Goal: Task Accomplishment & Management: Manage account settings

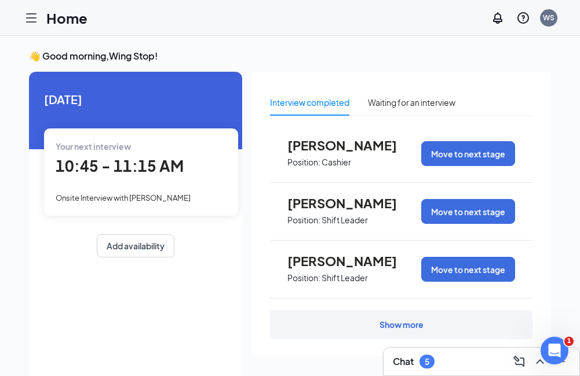
click at [34, 21] on icon "Hamburger" at bounding box center [31, 18] width 14 height 14
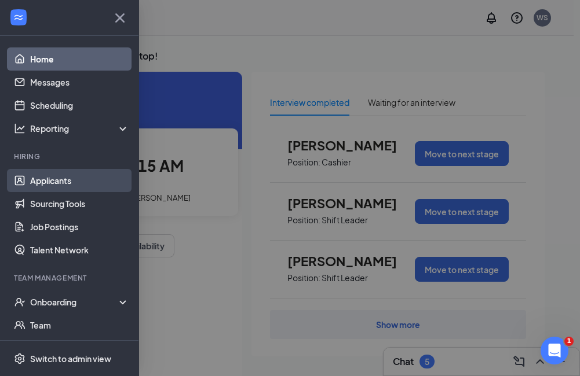
click at [43, 185] on link "Applicants" at bounding box center [79, 180] width 99 height 23
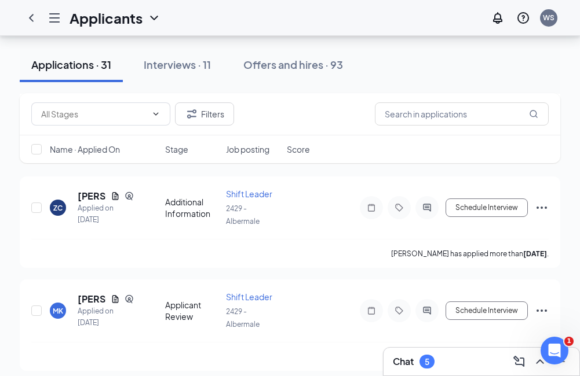
scroll to position [1158, 0]
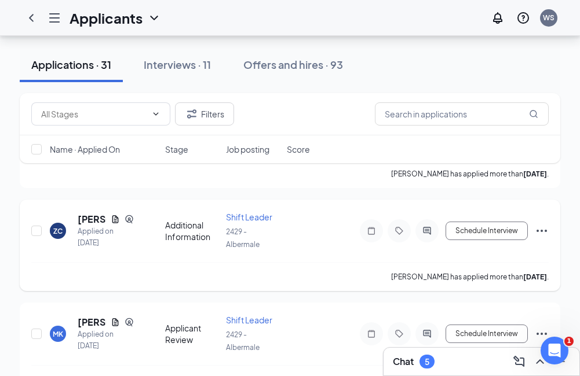
click at [142, 272] on div "[PERSON_NAME] has applied more than [DATE] ." at bounding box center [289, 276] width 517 height 29
click at [176, 75] on button "Interviews · 11" at bounding box center [177, 64] width 90 height 35
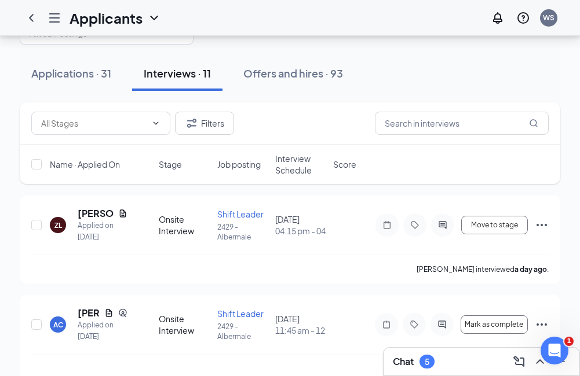
scroll to position [58, 0]
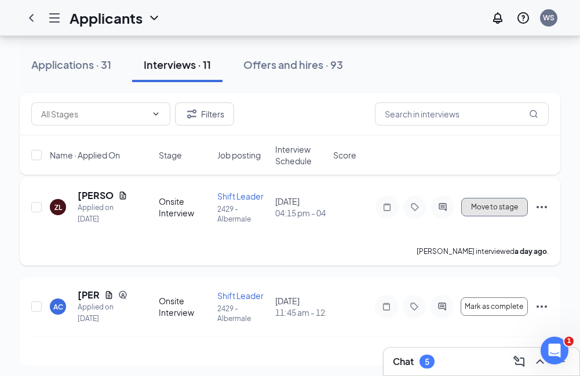
click at [497, 201] on button "Move to stage" at bounding box center [494, 207] width 67 height 19
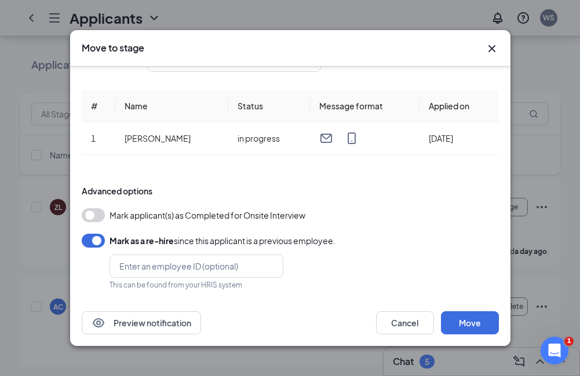
scroll to position [41, 0]
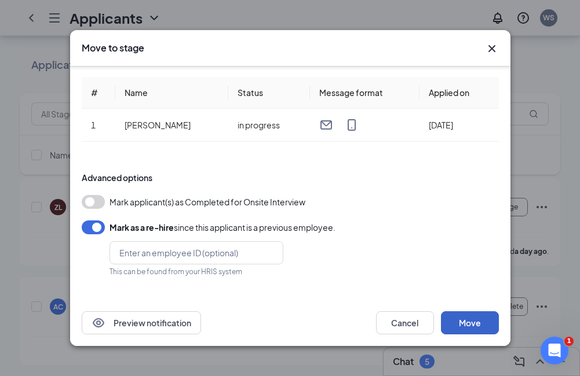
click at [469, 323] on button "Move" at bounding box center [470, 323] width 58 height 23
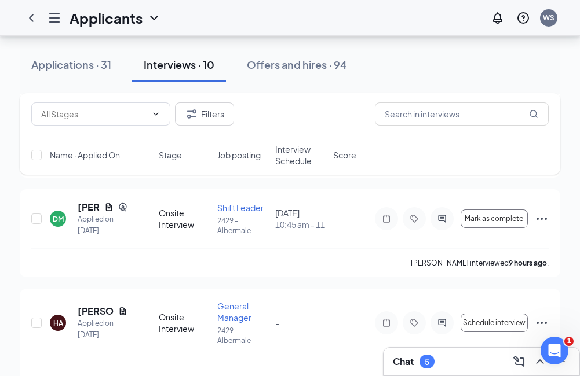
scroll to position [58, 0]
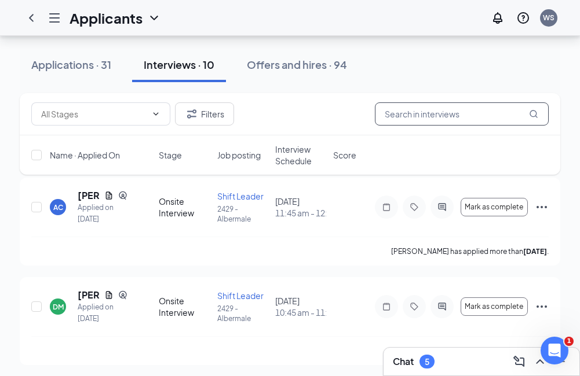
click at [481, 111] on input "text" at bounding box center [462, 114] width 174 height 23
click at [41, 61] on div "Applications · 31" at bounding box center [71, 64] width 80 height 14
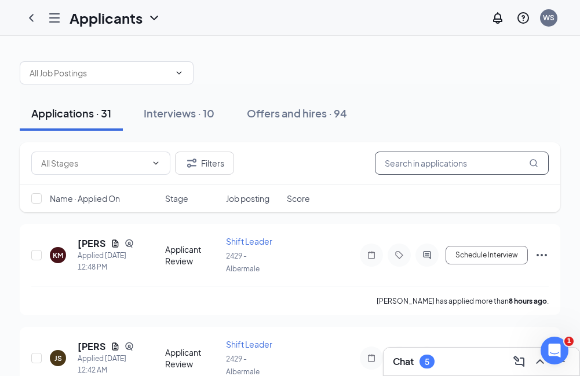
click at [401, 168] on input "text" at bounding box center [462, 163] width 174 height 23
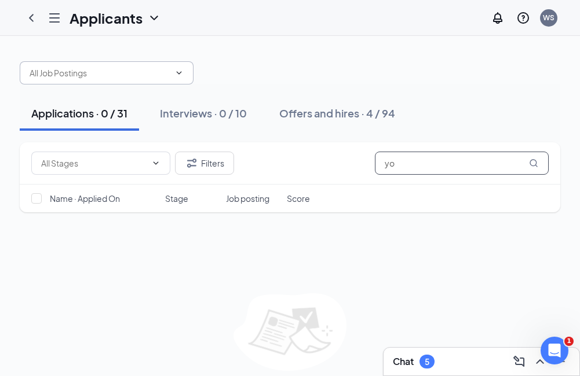
type input "y"
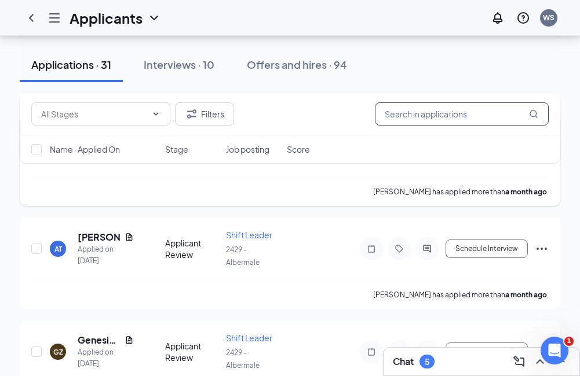
scroll to position [2490, 0]
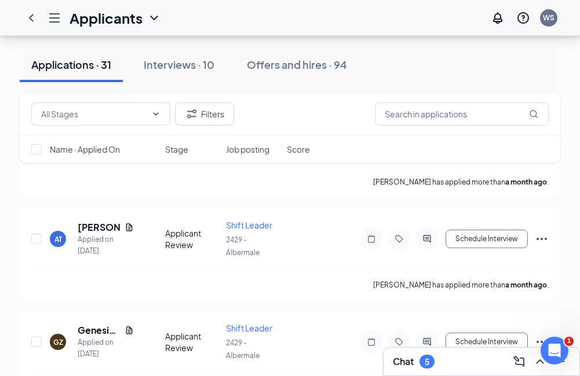
click at [47, 19] on icon "Hamburger" at bounding box center [54, 18] width 14 height 14
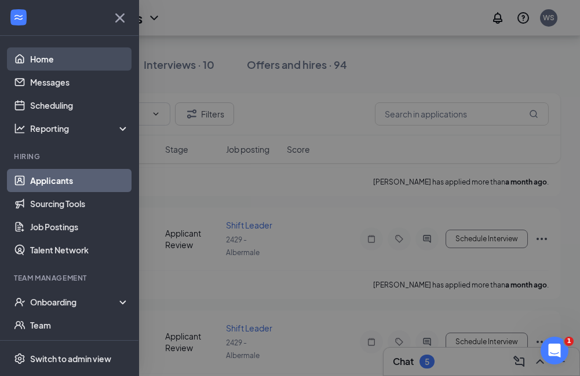
click at [57, 61] on link "Home" at bounding box center [79, 58] width 99 height 23
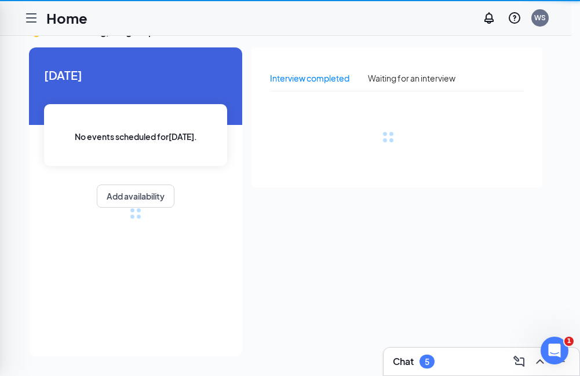
scroll to position [24, 0]
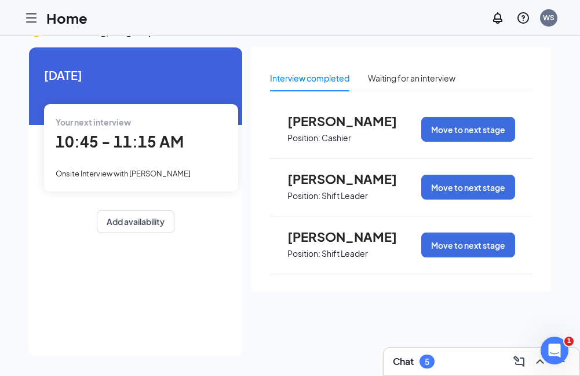
click at [38, 13] on div at bounding box center [31, 17] width 23 height 23
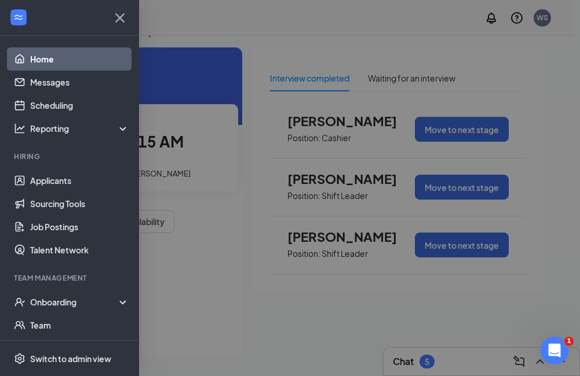
click at [36, 16] on div at bounding box center [69, 18] width 138 height 36
click at [293, 50] on div at bounding box center [290, 188] width 580 height 376
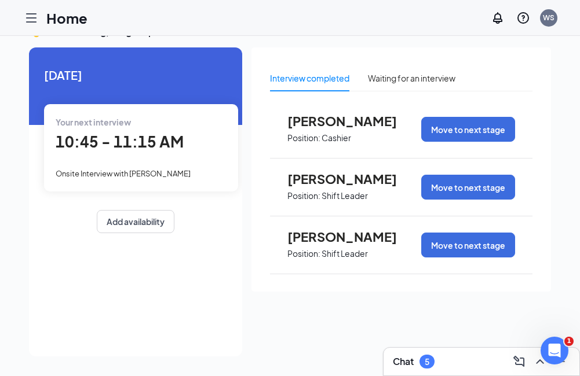
click at [36, 17] on icon "Hamburger" at bounding box center [31, 18] width 14 height 14
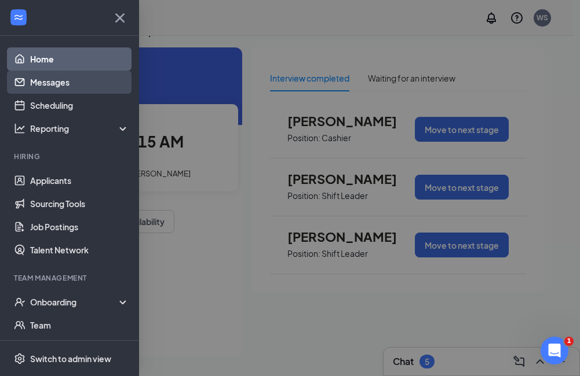
click at [45, 81] on link "Messages" at bounding box center [79, 82] width 99 height 23
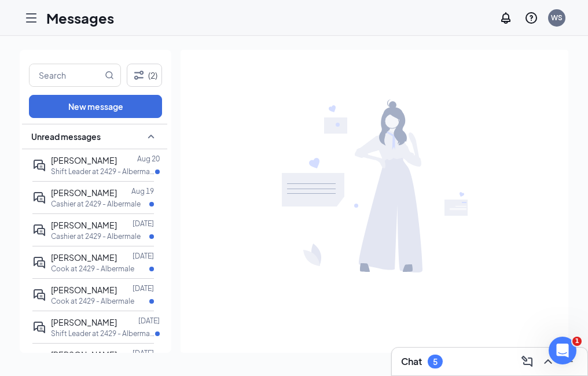
click at [34, 10] on div at bounding box center [31, 17] width 23 height 23
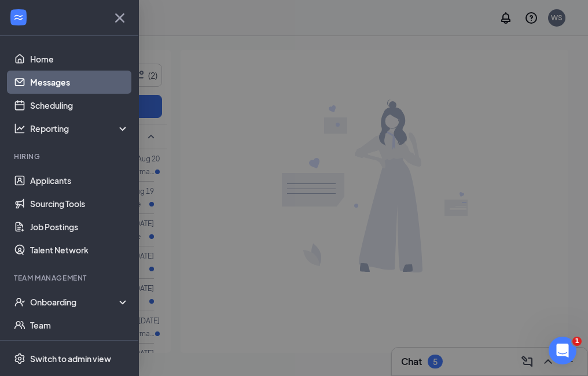
click at [34, 17] on div at bounding box center [69, 18] width 138 height 36
click at [346, 180] on div at bounding box center [294, 188] width 588 height 376
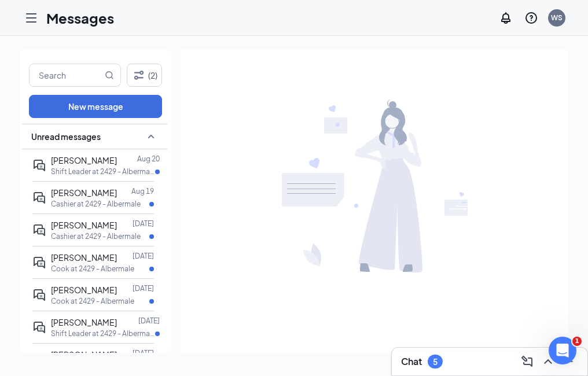
click at [32, 21] on icon "Hamburger" at bounding box center [31, 18] width 9 height 8
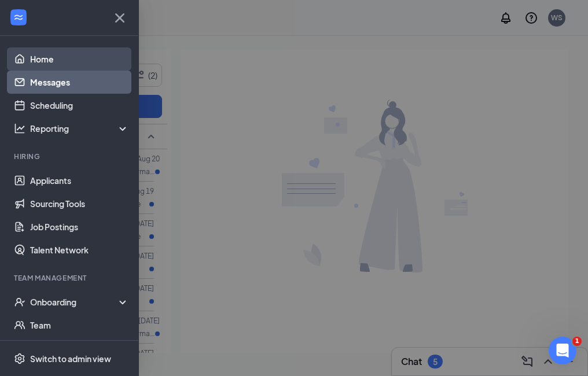
click at [43, 53] on link "Home" at bounding box center [79, 58] width 99 height 23
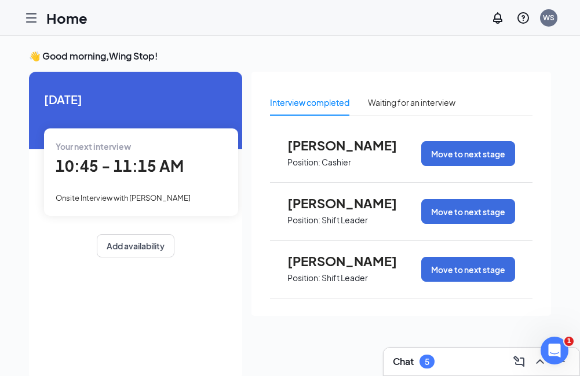
click at [37, 27] on div at bounding box center [31, 17] width 23 height 23
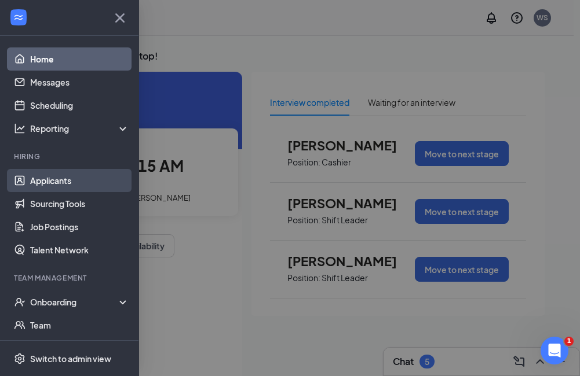
click at [67, 172] on link "Applicants" at bounding box center [79, 180] width 99 height 23
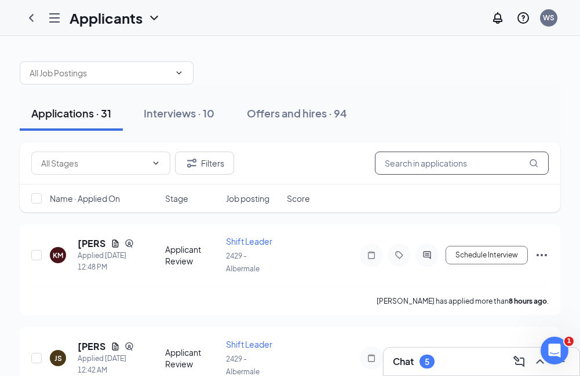
click at [405, 156] on input "text" at bounding box center [462, 163] width 174 height 23
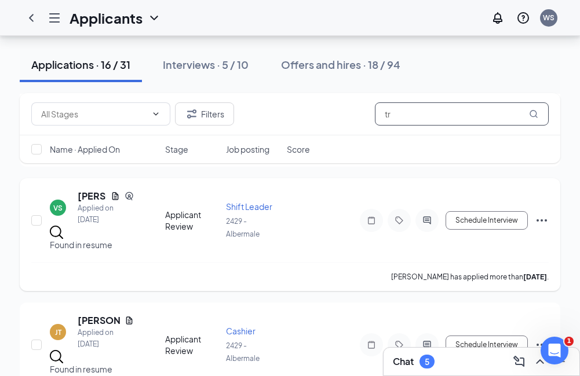
scroll to position [463, 0]
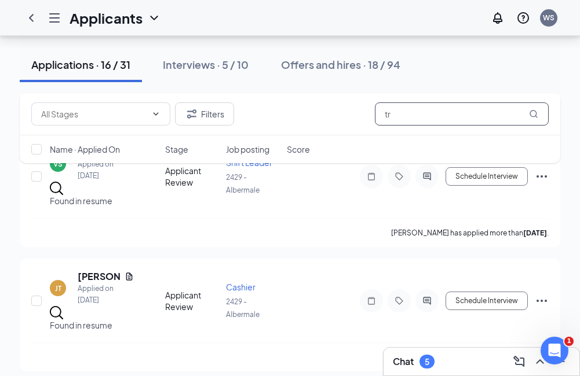
type input "t"
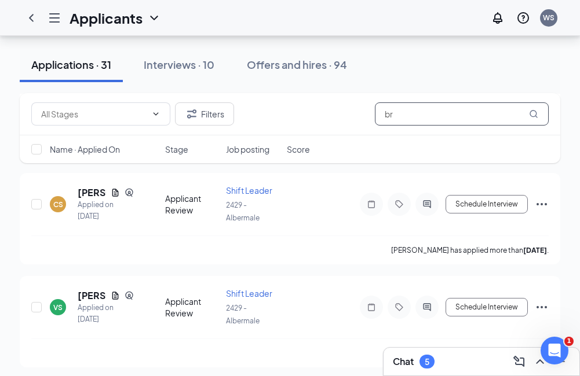
scroll to position [438, 0]
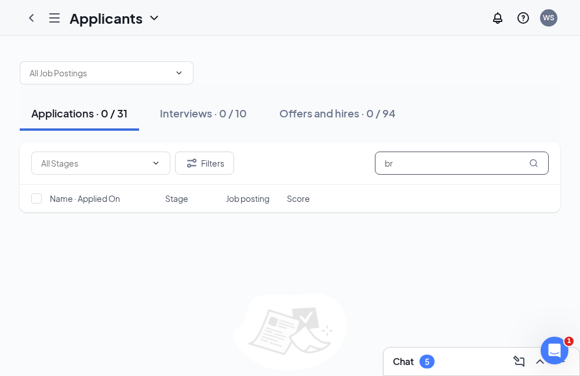
type input "b"
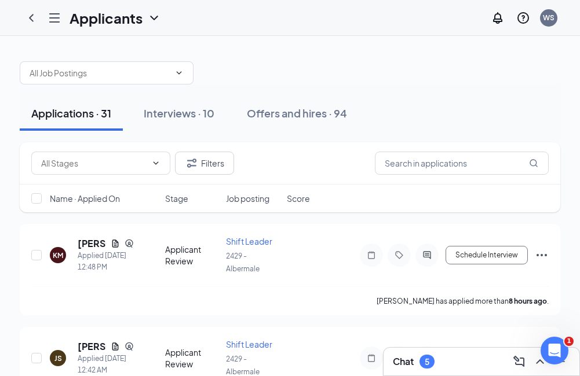
click at [53, 19] on icon "Hamburger" at bounding box center [54, 18] width 14 height 14
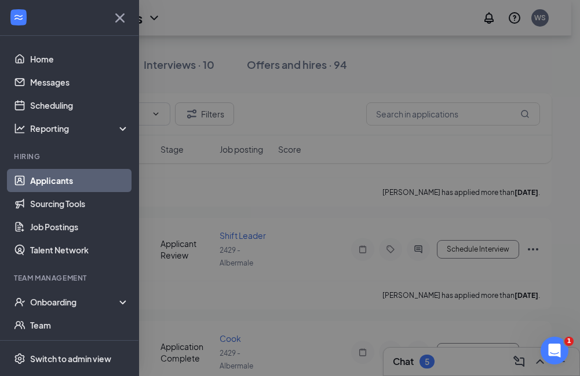
click at [114, 24] on icon "Cross" at bounding box center [120, 18] width 19 height 19
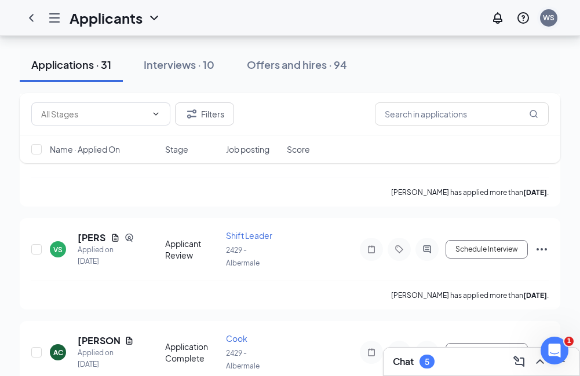
click at [544, 14] on div "WS" at bounding box center [549, 18] width 12 height 10
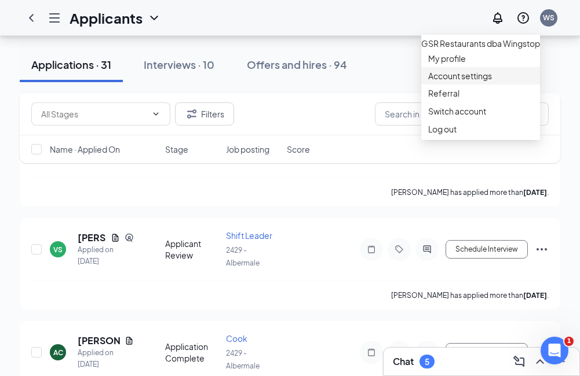
click at [452, 82] on link "Account settings" at bounding box center [480, 76] width 105 height 12
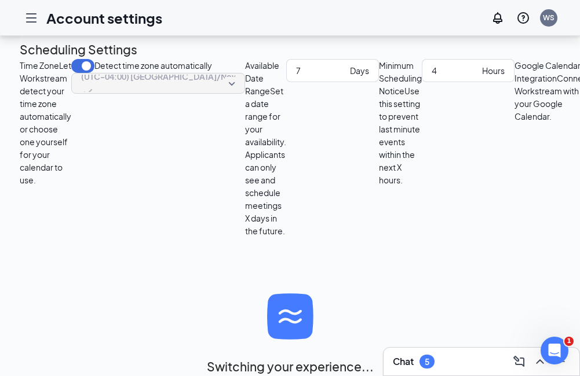
scroll to position [173, 0]
click at [34, 15] on icon "Hamburger" at bounding box center [31, 18] width 14 height 14
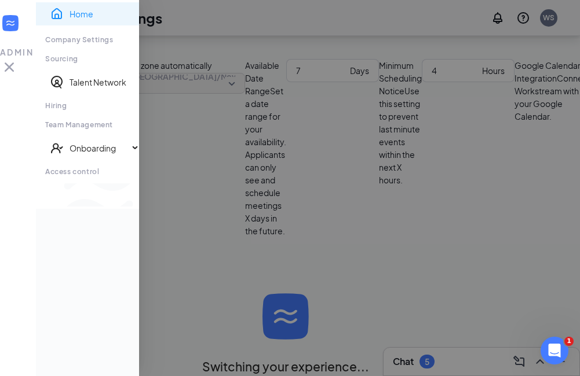
click at [69, 20] on link "Home" at bounding box center [103, 14] width 69 height 12
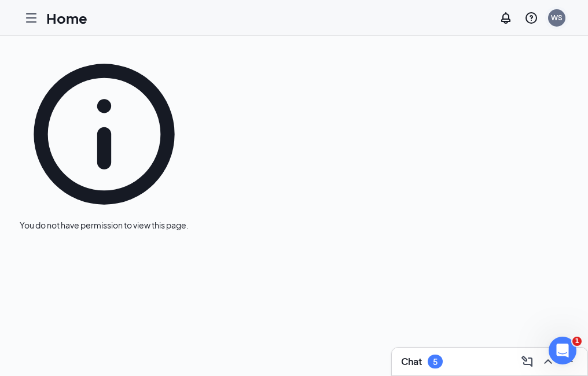
click at [559, 21] on div "WS" at bounding box center [557, 18] width 12 height 10
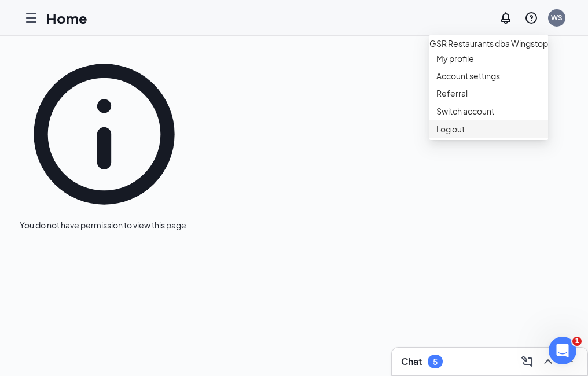
click at [445, 135] on div "Log out" at bounding box center [489, 129] width 105 height 12
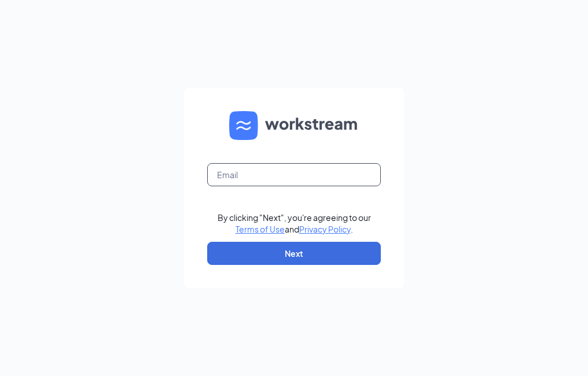
click at [294, 186] on input "text" at bounding box center [294, 174] width 174 height 23
type input "[EMAIL_ADDRESS][DOMAIN_NAME]"
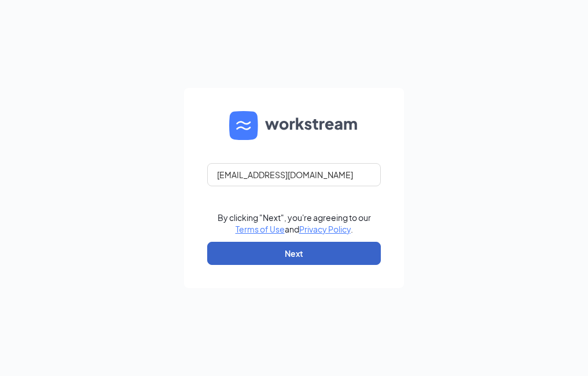
click at [294, 258] on button "Next" at bounding box center [294, 253] width 174 height 23
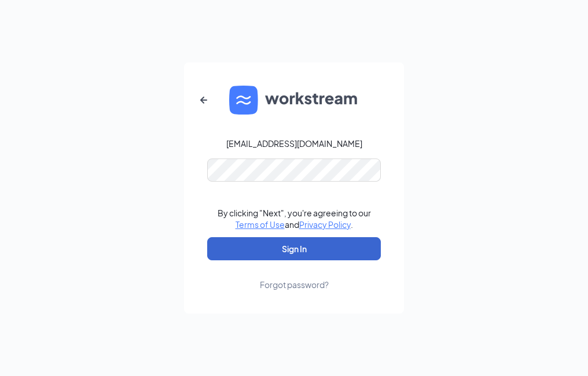
click at [287, 249] on button "Sign In" at bounding box center [294, 248] width 174 height 23
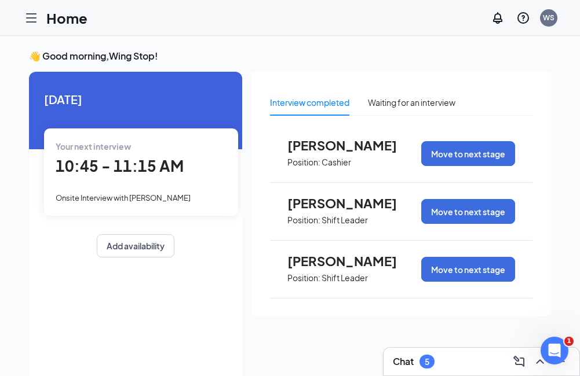
click at [30, 23] on icon "Hamburger" at bounding box center [31, 18] width 14 height 14
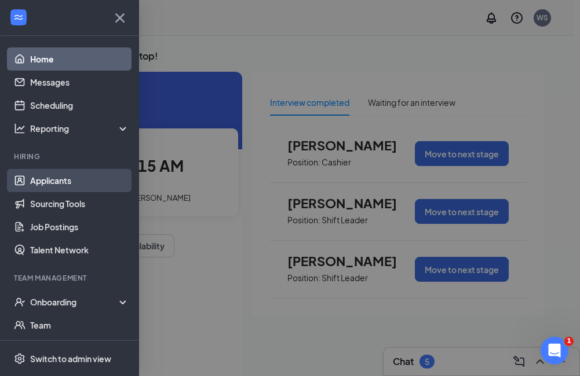
click at [68, 182] on link "Applicants" at bounding box center [79, 180] width 99 height 23
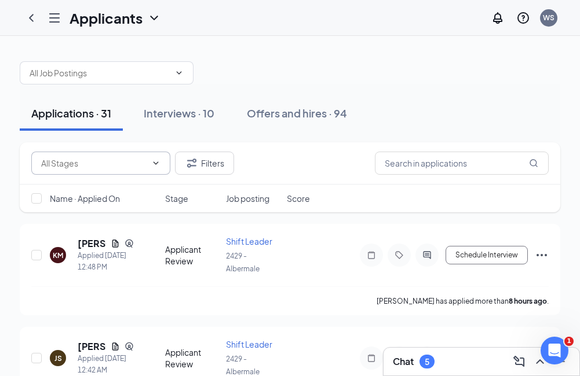
click at [93, 168] on input "text" at bounding box center [93, 163] width 105 height 13
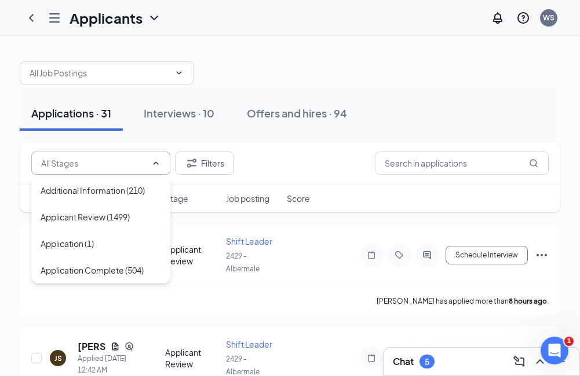
click at [93, 166] on input "text" at bounding box center [93, 163] width 105 height 13
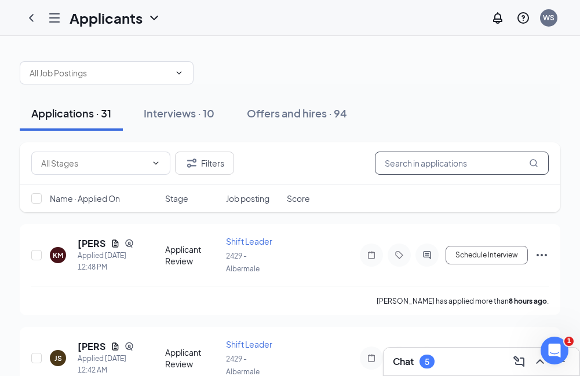
click at [472, 168] on input "text" at bounding box center [462, 163] width 174 height 23
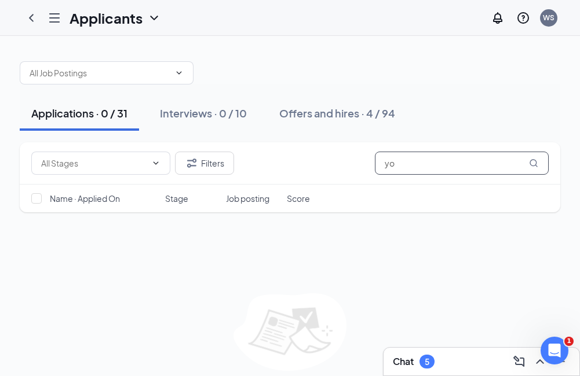
type input "y"
type input "b"
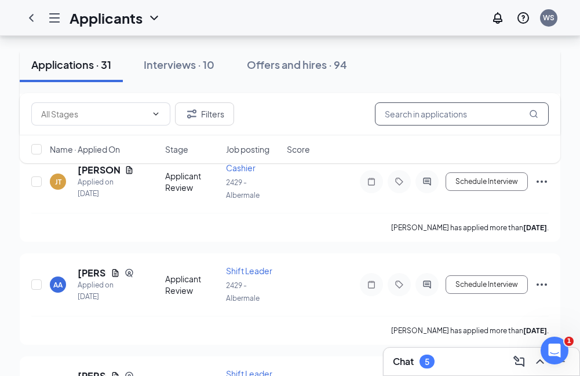
scroll to position [927, 0]
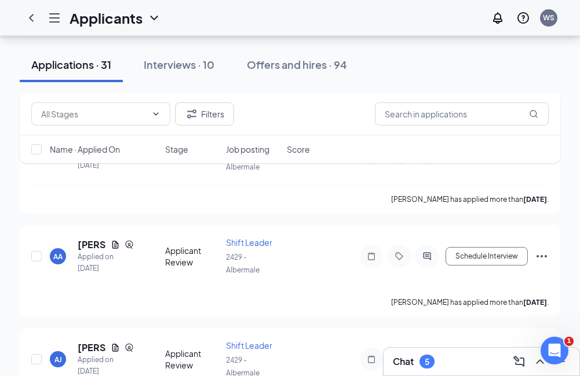
click at [98, 172] on div "Filters Name · Applied On Stage Job posting Score" at bounding box center [290, 134] width 540 height 82
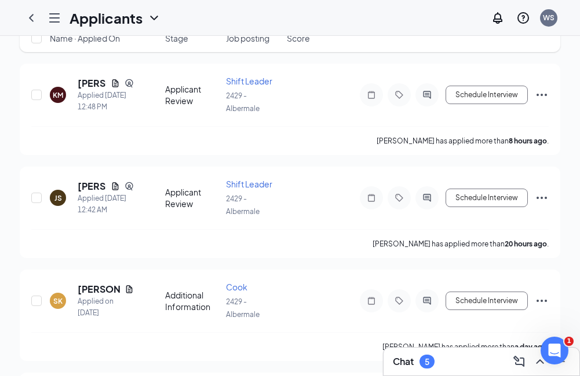
scroll to position [0, 0]
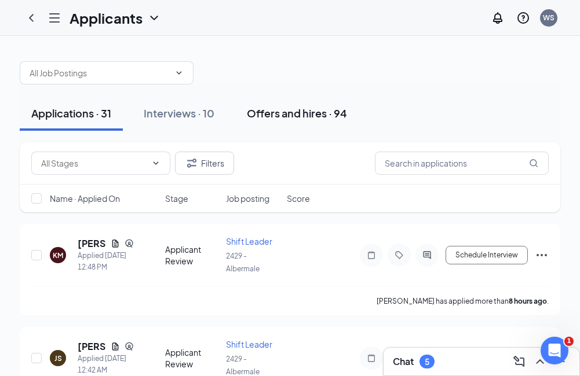
click at [262, 116] on div "Offers and hires · 94" at bounding box center [297, 113] width 100 height 14
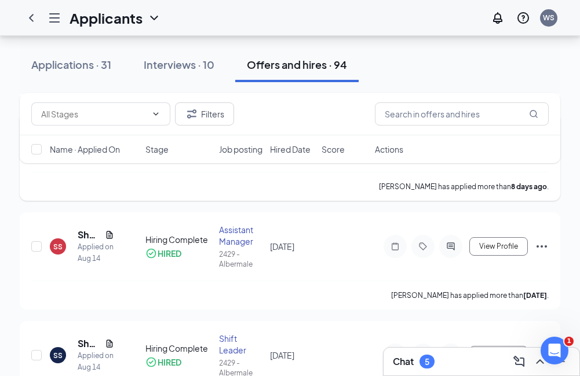
scroll to position [174, 0]
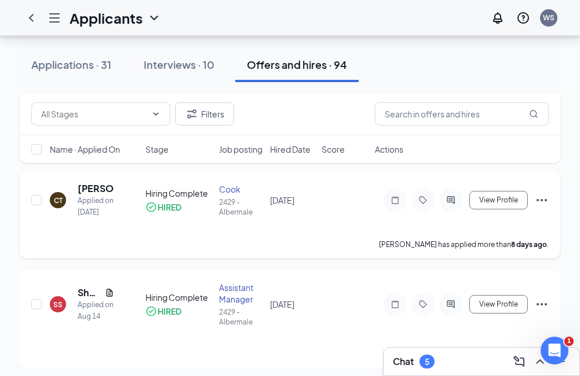
click at [546, 197] on icon "Ellipses" at bounding box center [542, 200] width 14 height 14
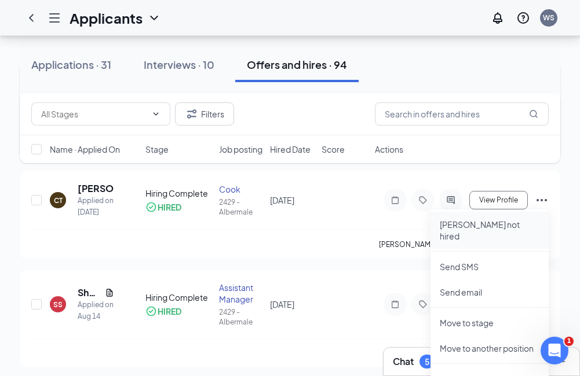
click at [496, 224] on p "Mark not hired" at bounding box center [490, 230] width 100 height 23
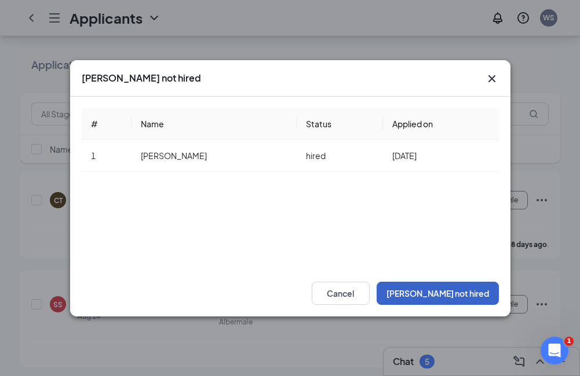
click at [449, 288] on button "Mark not hired" at bounding box center [437, 293] width 122 height 23
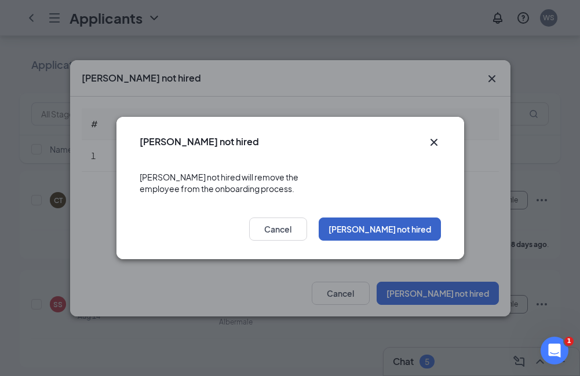
click at [387, 218] on button "Mark not hired" at bounding box center [380, 229] width 122 height 23
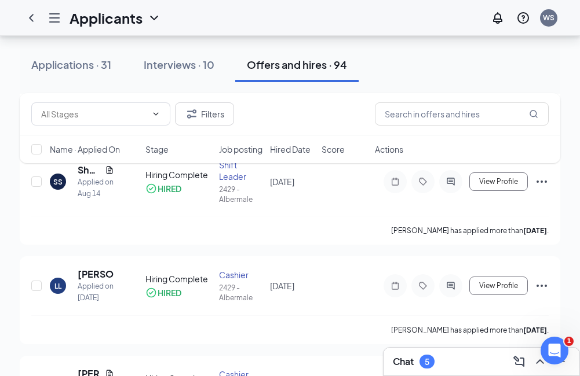
scroll to position [463, 0]
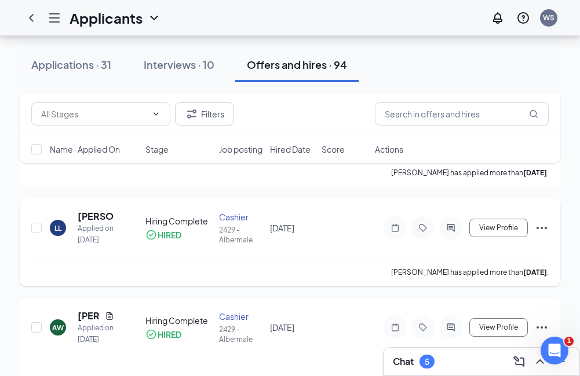
click at [537, 231] on icon "Ellipses" at bounding box center [542, 228] width 14 height 14
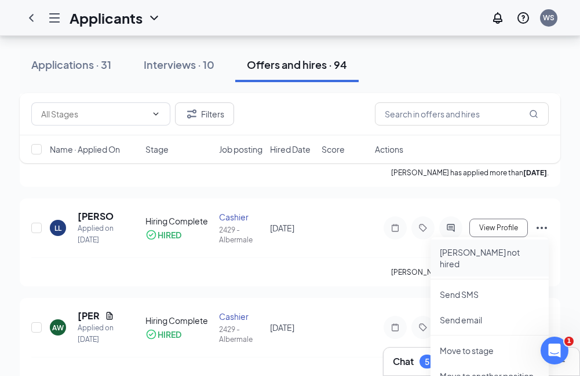
drag, startPoint x: 502, startPoint y: 251, endPoint x: 436, endPoint y: 259, distance: 67.1
click at [502, 251] on p "Mark not hired" at bounding box center [490, 258] width 100 height 23
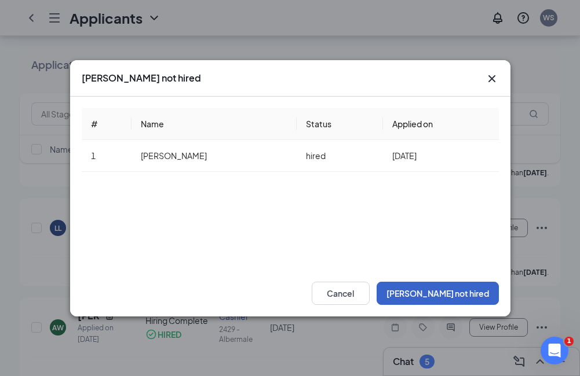
click at [487, 287] on button "Mark not hired" at bounding box center [437, 293] width 122 height 23
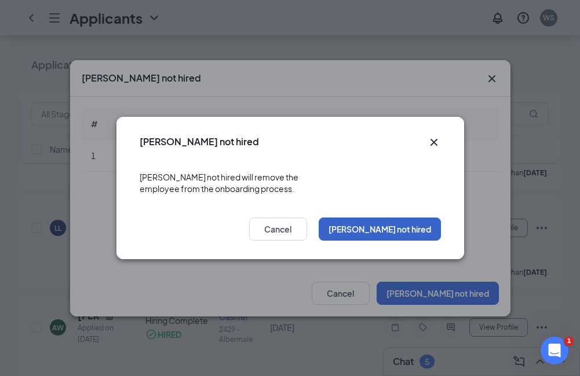
click at [376, 218] on button "Mark not hired" at bounding box center [380, 229] width 122 height 23
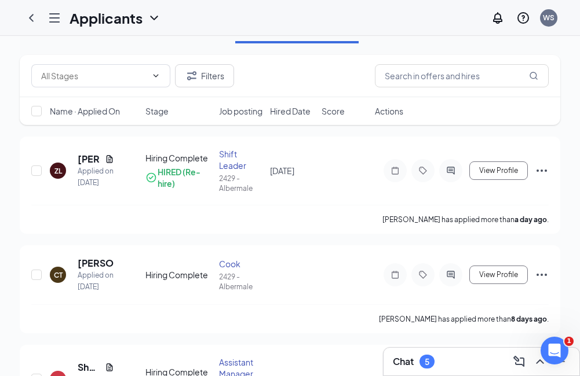
scroll to position [0, 0]
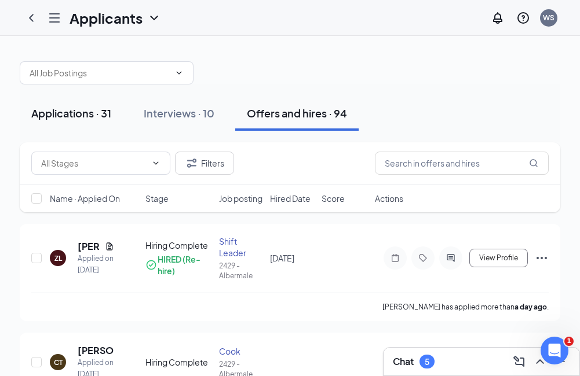
click at [104, 112] on div "Applications · 31" at bounding box center [71, 113] width 80 height 14
